Goal: Information Seeking & Learning: Learn about a topic

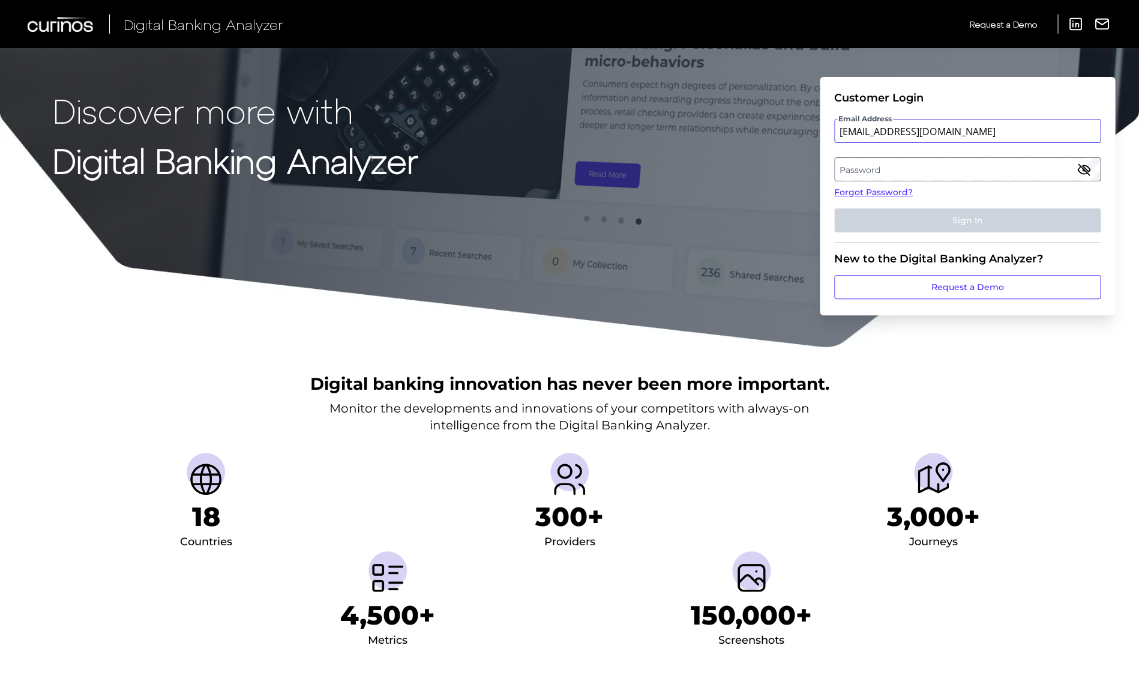
type input "[EMAIL_ADDRESS][DOMAIN_NAME]"
click at [967, 220] on button "Sign In" at bounding box center [967, 220] width 267 height 24
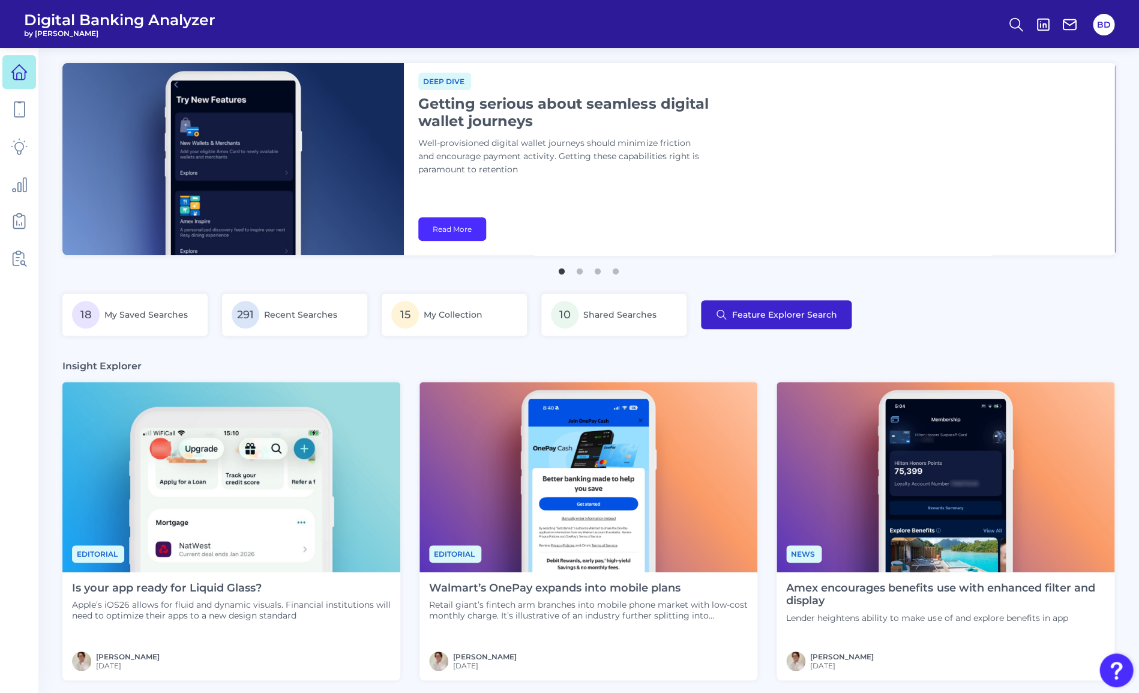
click at [816, 319] on span "Feature Explorer Search" at bounding box center [784, 315] width 105 height 10
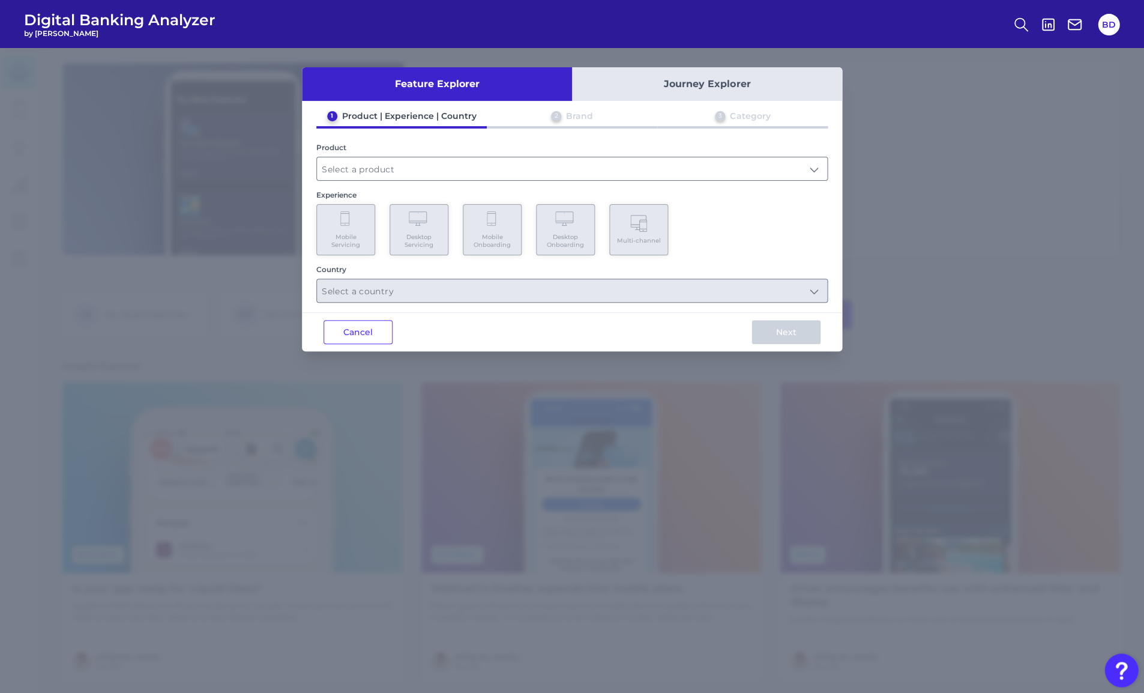
click at [357, 183] on div "1 Product | Experience | Country 2 Brand 3 Category Product Experience Mobile S…" at bounding box center [572, 206] width 540 height 192
click at [357, 176] on input "text" at bounding box center [572, 168] width 510 height 23
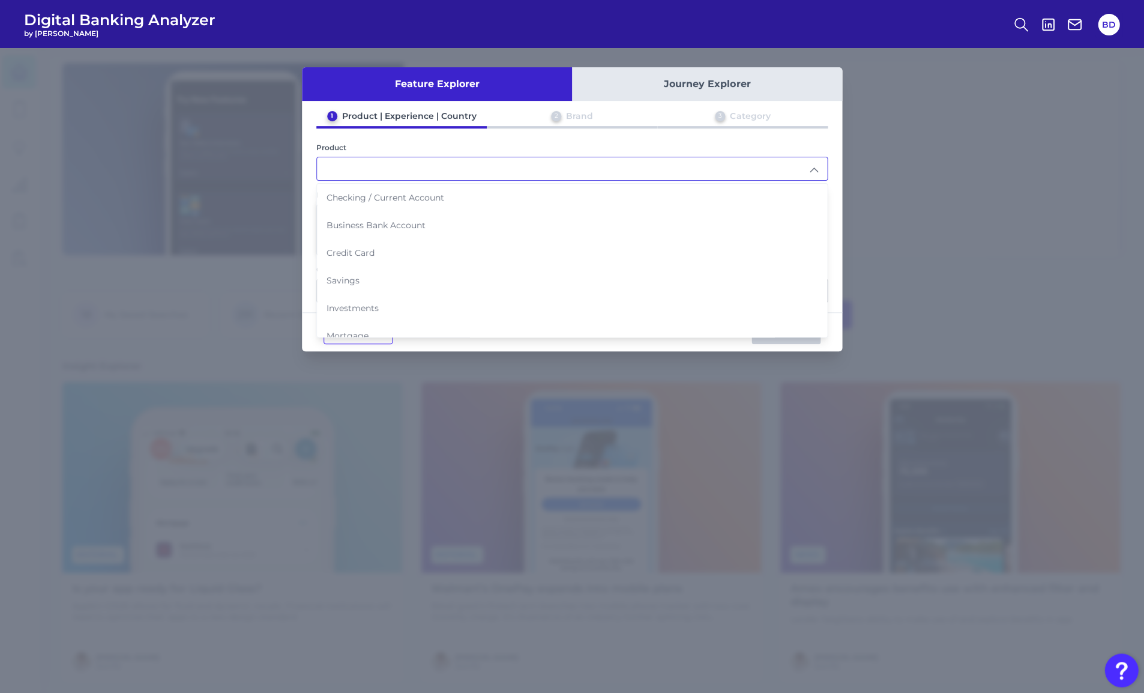
drag, startPoint x: 362, startPoint y: 199, endPoint x: 358, endPoint y: 220, distance: 21.3
click at [362, 199] on span "Checking / Current Account" at bounding box center [386, 197] width 118 height 11
type input "Checking / Current Account"
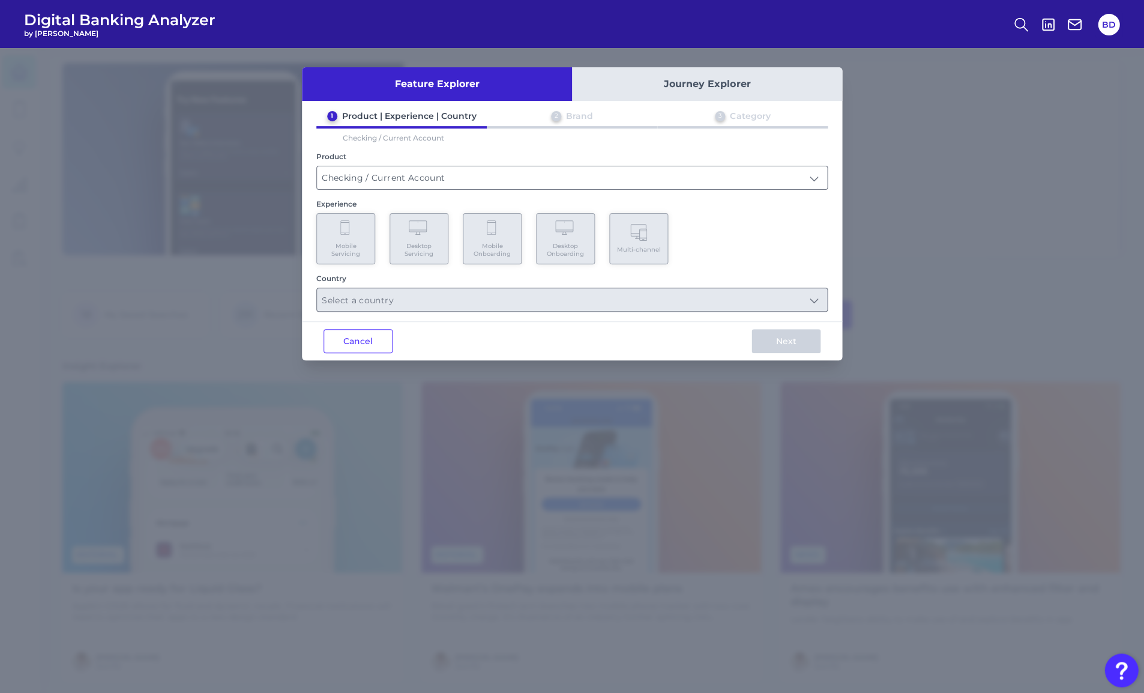
click at [349, 236] on Servicing "Mobile Servicing" at bounding box center [345, 238] width 59 height 51
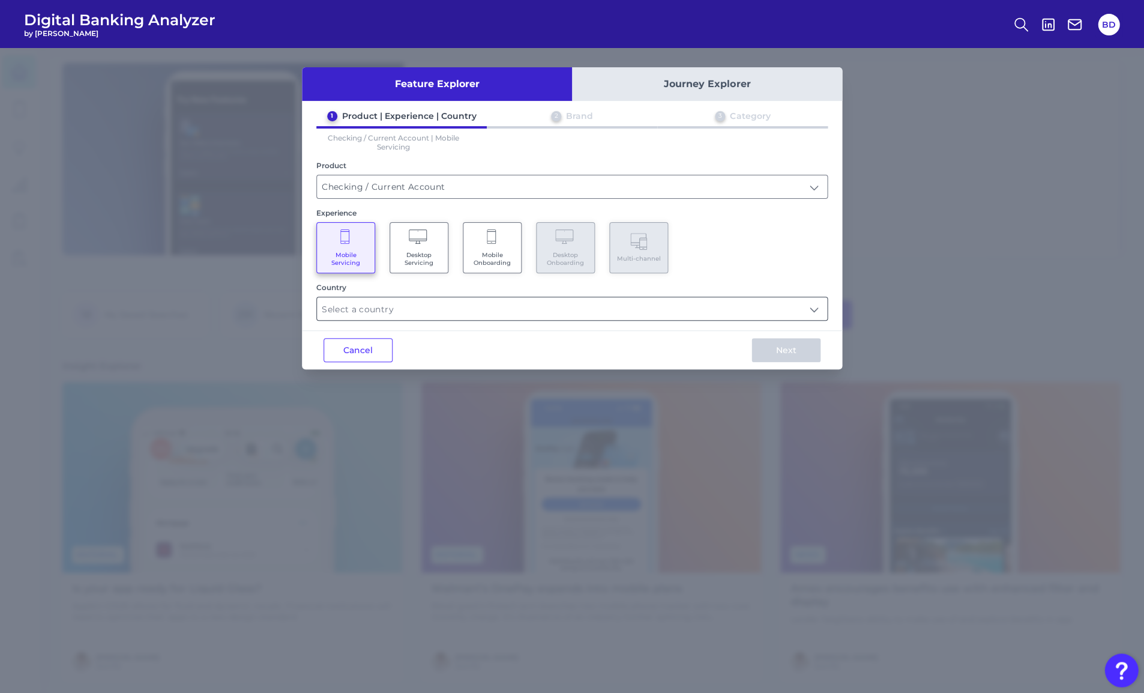
click at [367, 304] on input "text" at bounding box center [572, 308] width 510 height 23
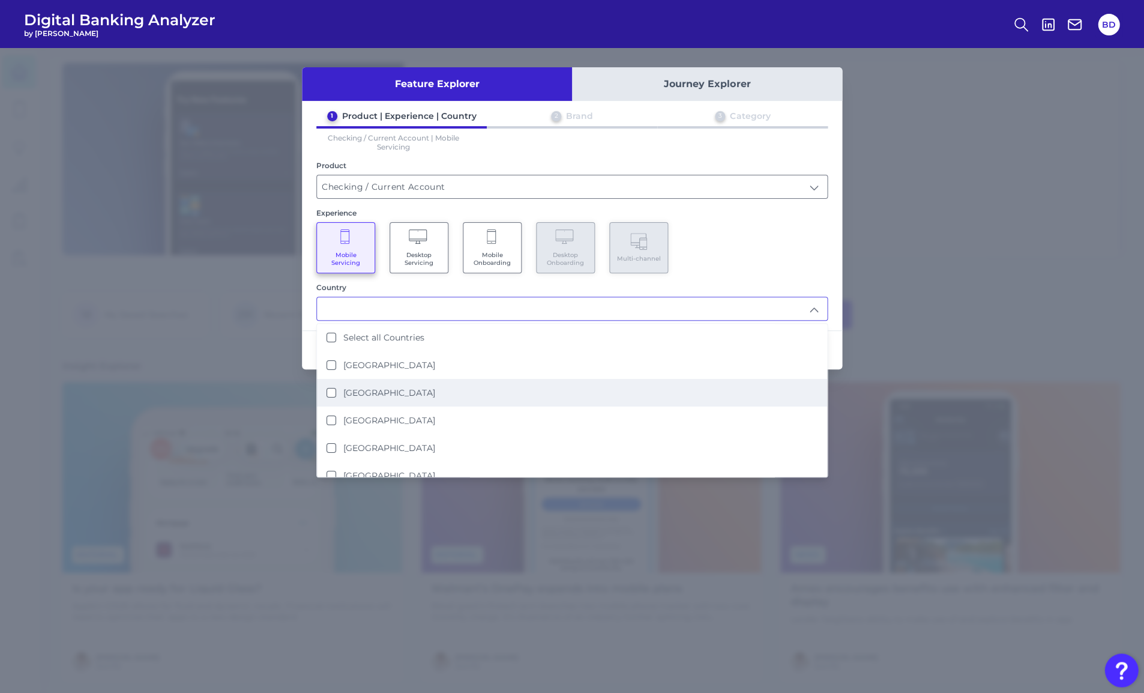
click at [363, 387] on label "[GEOGRAPHIC_DATA]" at bounding box center [389, 392] width 92 height 11
type input "[GEOGRAPHIC_DATA]"
click at [837, 340] on div "Next" at bounding box center [786, 350] width 112 height 38
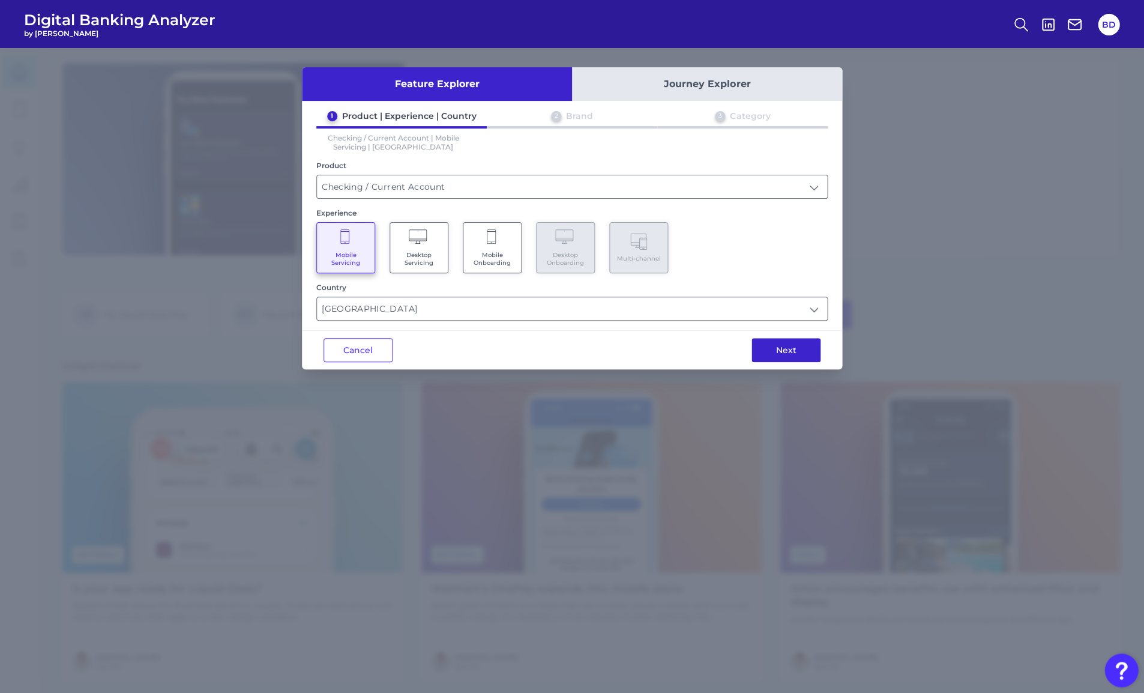
click at [794, 344] on button "Next" at bounding box center [786, 350] width 69 height 24
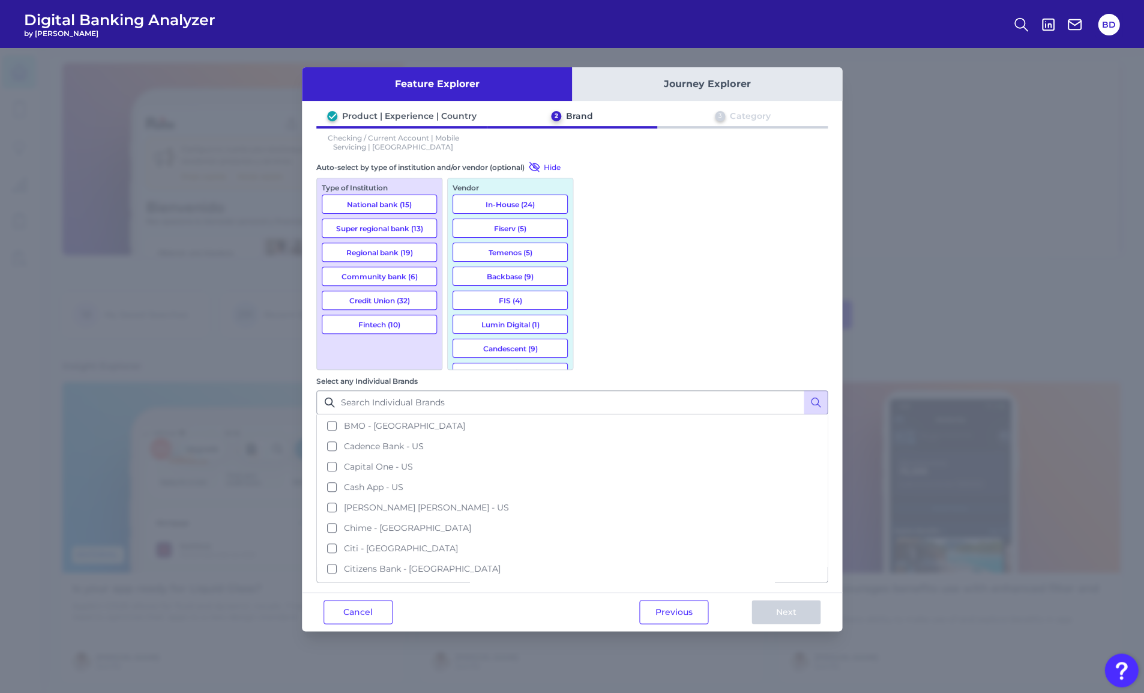
drag, startPoint x: 360, startPoint y: 320, endPoint x: 441, endPoint y: 316, distance: 81.2
click at [360, 320] on button "Fintech (10)" at bounding box center [379, 324] width 115 height 19
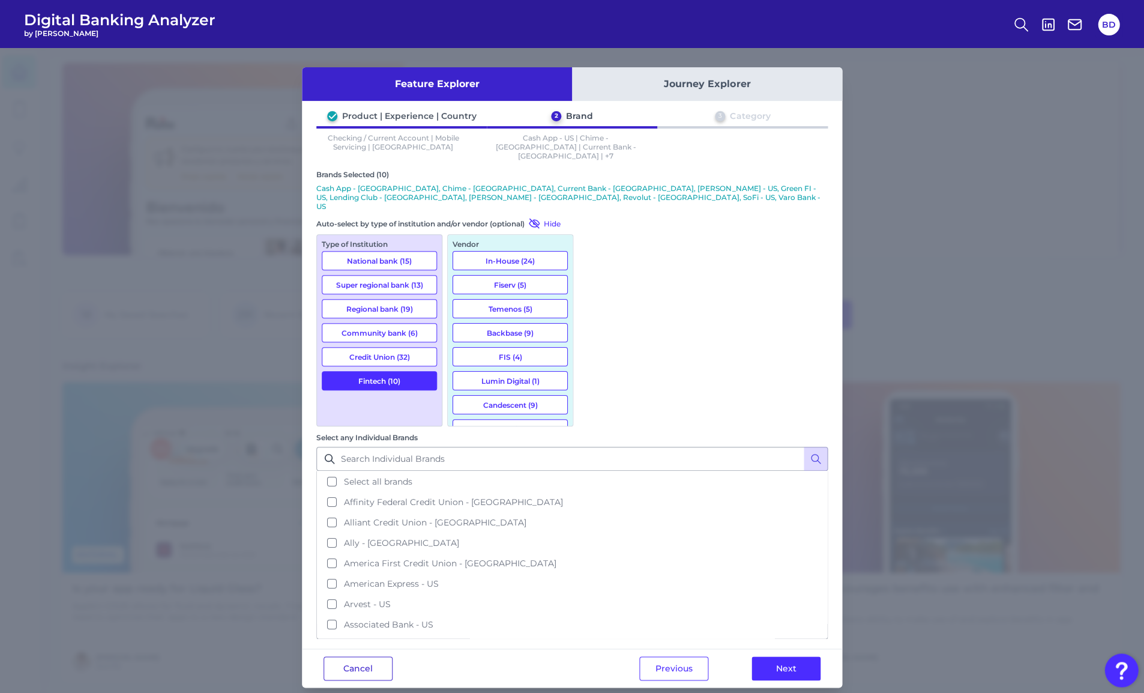
click at [368, 656] on button "Cancel" at bounding box center [358, 668] width 69 height 24
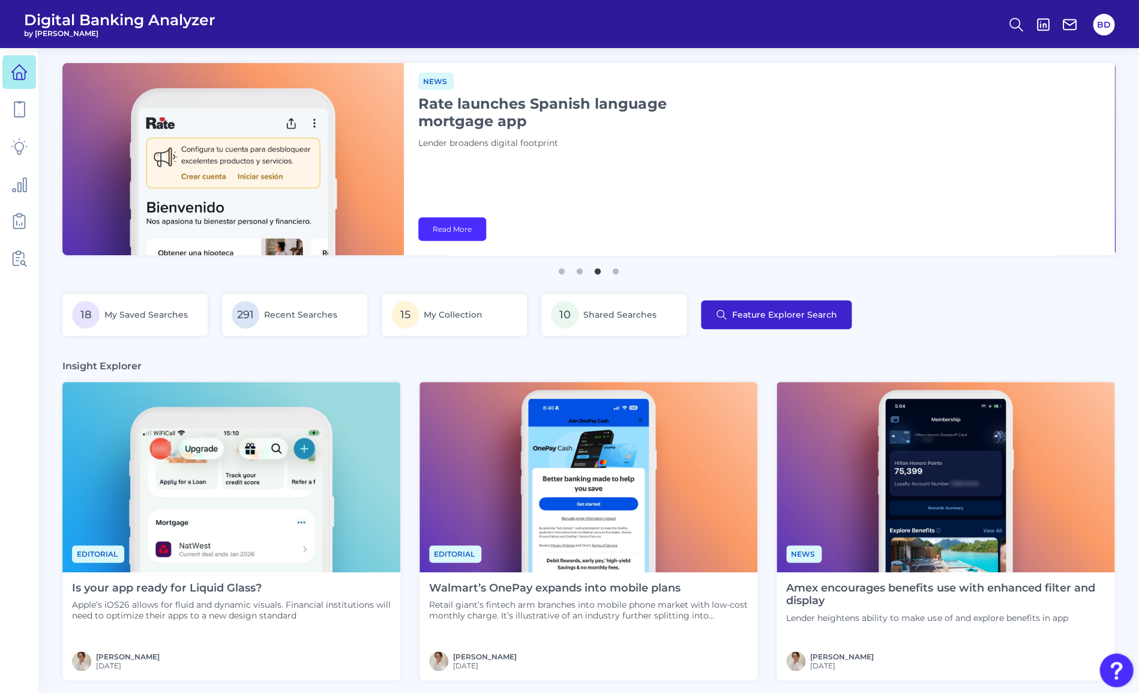
click at [746, 316] on span "Feature Explorer Search" at bounding box center [784, 315] width 105 height 10
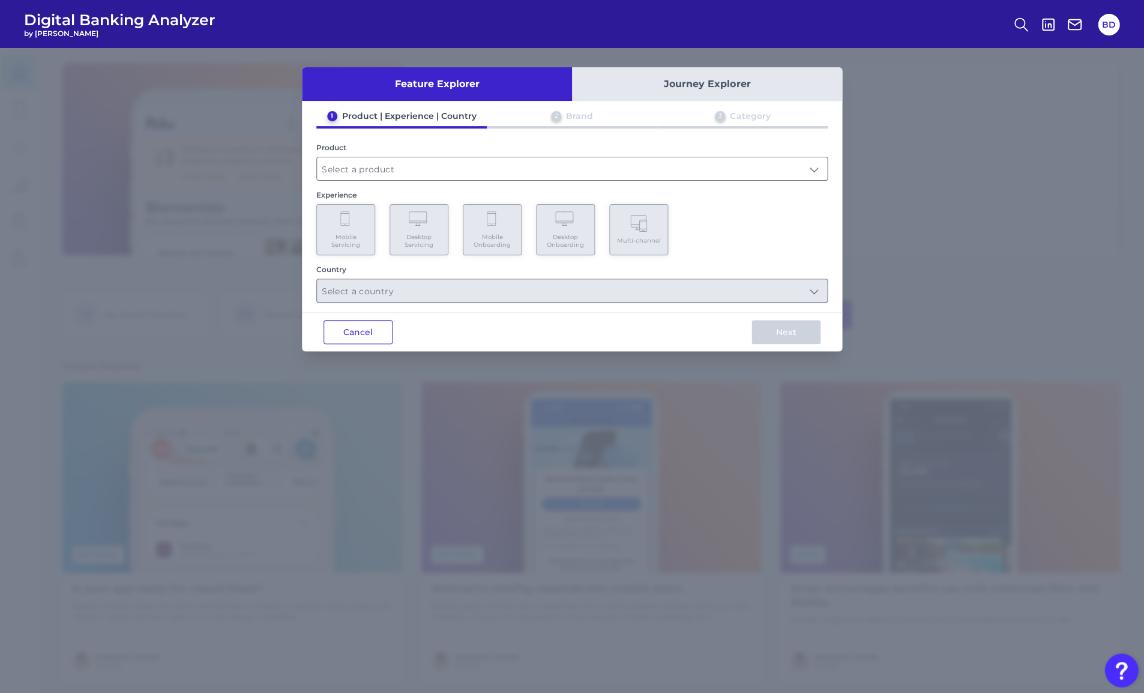
click at [357, 333] on button "Cancel" at bounding box center [358, 332] width 69 height 24
